Goal: Register for event/course

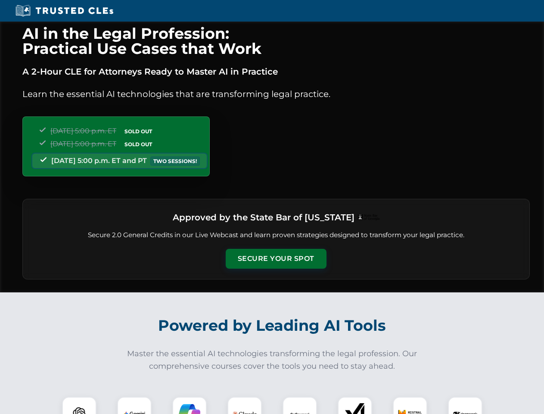
click at [276, 259] on button "Secure Your Spot" at bounding box center [276, 259] width 101 height 20
